Goal: Information Seeking & Learning: Learn about a topic

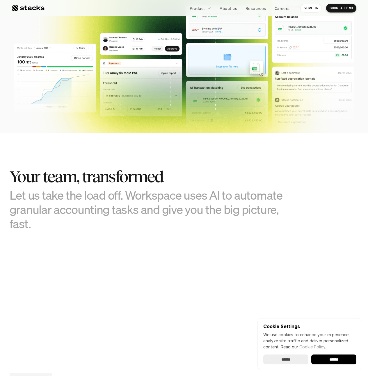
scroll to position [240, 0]
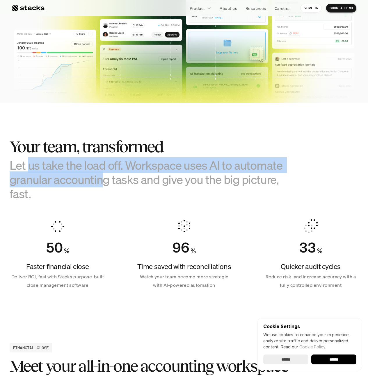
drag, startPoint x: 30, startPoint y: 168, endPoint x: 123, endPoint y: 187, distance: 95.7
click at [117, 186] on h3 "Let us take the load off. Workspace uses AI to automate granular accounting tas…" at bounding box center [155, 179] width 291 height 43
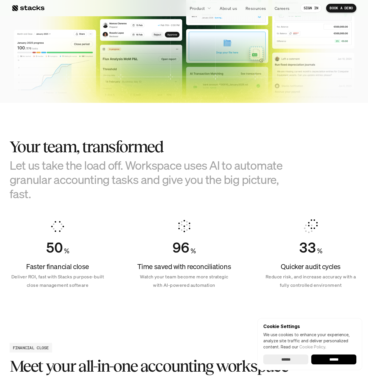
click at [123, 187] on h3 "Let us take the load off. Workspace uses AI to automate granular accounting tas…" at bounding box center [155, 179] width 291 height 43
drag, startPoint x: 26, startPoint y: 166, endPoint x: 89, endPoint y: 191, distance: 68.4
click at [82, 189] on h3 "Let us take the load off. Workspace uses AI to automate granular accounting tas…" at bounding box center [155, 179] width 291 height 43
click at [90, 192] on h3 "Let us take the load off. Workspace uses AI to automate granular accounting tas…" at bounding box center [155, 179] width 291 height 43
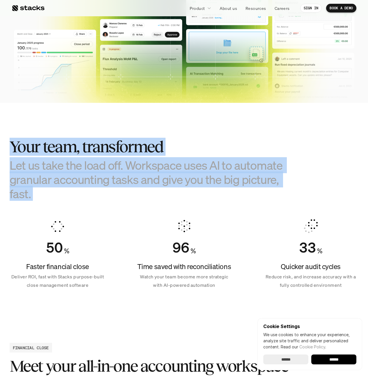
drag, startPoint x: 87, startPoint y: 191, endPoint x: 44, endPoint y: 172, distance: 46.9
click at [17, 150] on div "Your team, transformed Let us take the load off. Workspace uses AI to automate …" at bounding box center [155, 169] width 291 height 63
click at [88, 194] on h3 "Let us take the load off. Workspace uses AI to automate granular accounting tas…" at bounding box center [155, 179] width 291 height 43
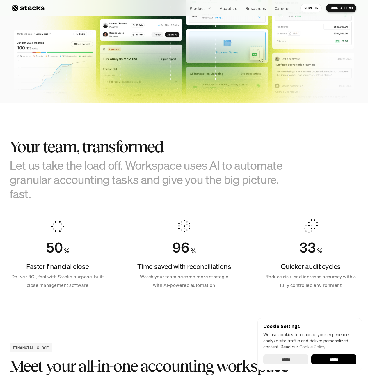
scroll to position [328, 0]
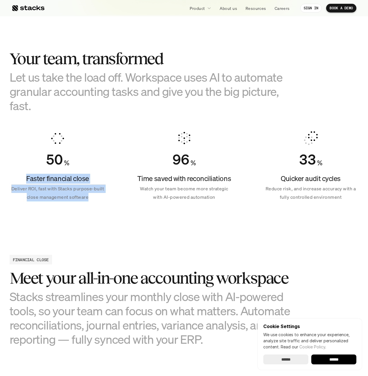
drag, startPoint x: 76, startPoint y: 194, endPoint x: 110, endPoint y: 201, distance: 33.9
click at [106, 201] on div "50 % Faster financial close Deliver ROI, fast with Stacks purpose-built close m…" at bounding box center [184, 166] width 349 height 84
click at [110, 201] on div "50 % Faster financial close Deliver ROI, fast with Stacks purpose-built close m…" at bounding box center [184, 166] width 349 height 84
drag, startPoint x: 47, startPoint y: 183, endPoint x: 100, endPoint y: 194, distance: 54.2
click at [100, 194] on div "Faster financial close Deliver ROI, fast with Stacks purpose-built close manage…" at bounding box center [58, 188] width 96 height 28
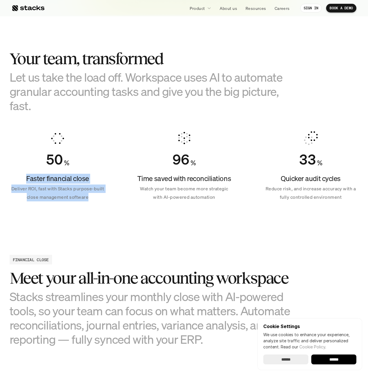
click at [100, 194] on p "Deliver ROI, fast with Stacks purpose-built close management software" at bounding box center [58, 193] width 96 height 17
drag, startPoint x: 98, startPoint y: 200, endPoint x: 28, endPoint y: 176, distance: 74.4
click at [28, 176] on div "Faster financial close Deliver ROI, fast with Stacks purpose-built close manage…" at bounding box center [58, 188] width 96 height 28
click at [28, 176] on h4 "Faster financial close" at bounding box center [58, 179] width 96 height 10
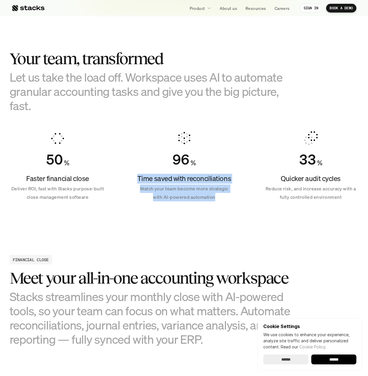
drag, startPoint x: 128, startPoint y: 177, endPoint x: 248, endPoint y: 200, distance: 122.5
click at [239, 200] on div "50 % Faster financial close Deliver ROI, fast with Stacks purpose-built close m…" at bounding box center [184, 166] width 349 height 84
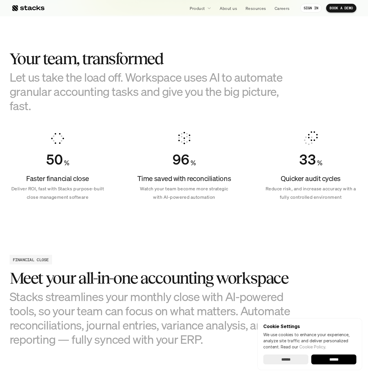
click at [248, 200] on div "50 % Faster financial close Deliver ROI, fast with Stacks purpose-built close m…" at bounding box center [184, 166] width 349 height 84
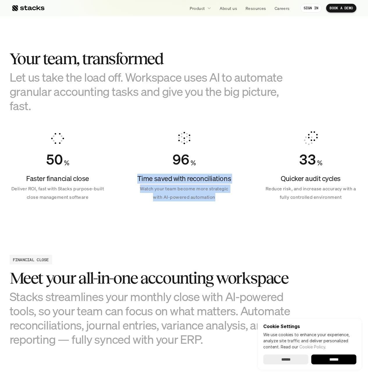
drag, startPoint x: 179, startPoint y: 186, endPoint x: 117, endPoint y: 171, distance: 64.0
click at [117, 171] on div "50 % Faster financial close Deliver ROI, fast with Stacks purpose-built close m…" at bounding box center [184, 166] width 349 height 84
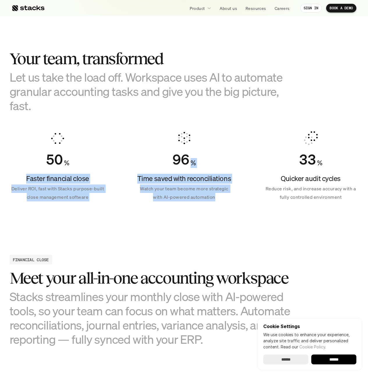
click at [150, 180] on h4 "Time saved with reconciliations" at bounding box center [184, 179] width 96 height 10
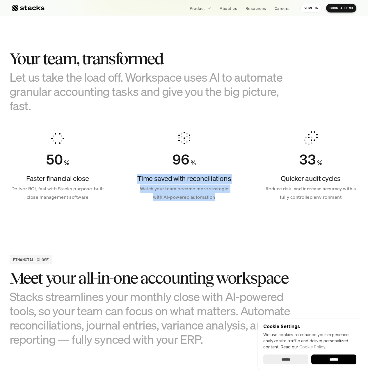
drag, startPoint x: 139, startPoint y: 175, endPoint x: 240, endPoint y: 203, distance: 105.4
click at [240, 203] on div "50 % Faster financial close Deliver ROI, fast with Stacks purpose-built close m…" at bounding box center [184, 166] width 349 height 84
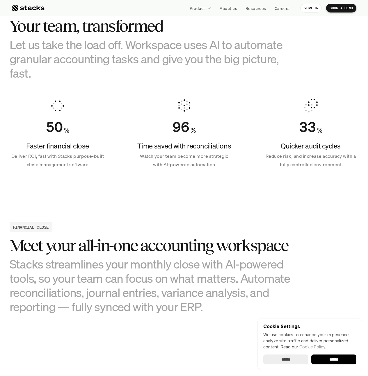
scroll to position [420, 0]
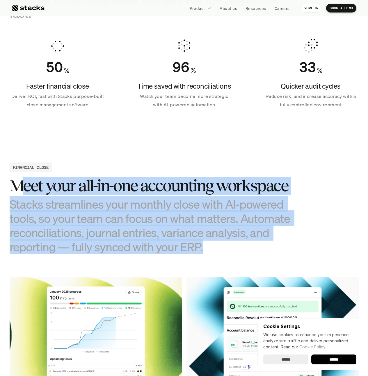
drag, startPoint x: 23, startPoint y: 183, endPoint x: 251, endPoint y: 244, distance: 236.0
click at [251, 244] on div "Meet your all-in-one accounting workspace Stacks streamlines your monthly close…" at bounding box center [155, 215] width 291 height 77
click at [251, 244] on h3 "Stacks streamlines your monthly close with AI-powered tools, so your team can f…" at bounding box center [155, 225] width 291 height 57
drag, startPoint x: 249, startPoint y: 260, endPoint x: 28, endPoint y: 189, distance: 232.7
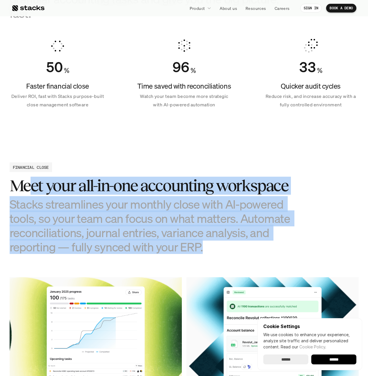
click at [238, 237] on h3 "Stacks streamlines your monthly close with AI-powered tools, so your team can f…" at bounding box center [155, 225] width 291 height 57
drag, startPoint x: 169, startPoint y: 228, endPoint x: 36, endPoint y: 185, distance: 139.6
click at [36, 185] on div "Meet your all-in-one accounting workspace Stacks streamlines your monthly close…" at bounding box center [155, 215] width 291 height 77
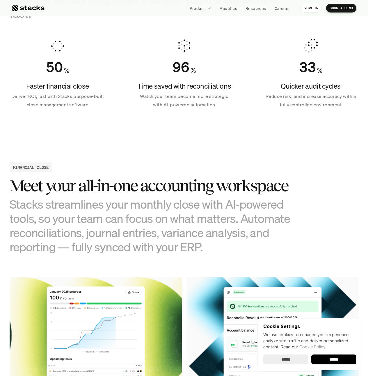
drag, startPoint x: 36, startPoint y: 185, endPoint x: 121, endPoint y: 205, distance: 87.1
click at [36, 186] on h3 "Meet your all-in-one accounting workspace" at bounding box center [155, 186] width 291 height 18
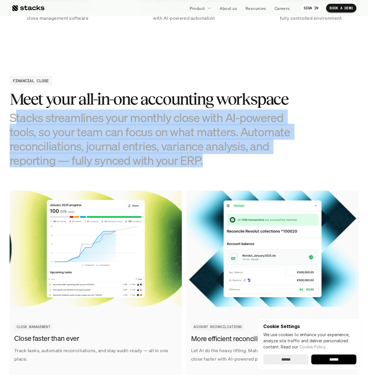
drag, startPoint x: 207, startPoint y: 165, endPoint x: 18, endPoint y: 113, distance: 196.6
click at [18, 113] on h3 "Stacks streamlines your monthly close with AI-powered tools, so your team can f…" at bounding box center [155, 138] width 291 height 57
click at [218, 161] on h3 "Stacks streamlines your monthly close with AI-powered tools, so your team can f…" at bounding box center [155, 138] width 291 height 57
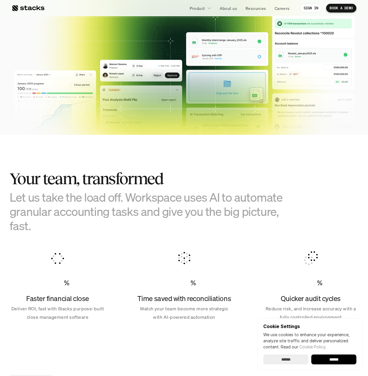
scroll to position [0, 0]
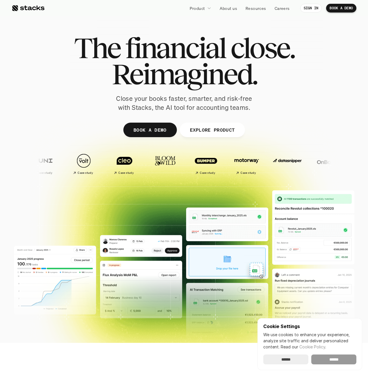
click at [340, 358] on input "******" at bounding box center [333, 359] width 45 height 10
